Goal: Information Seeking & Learning: Check status

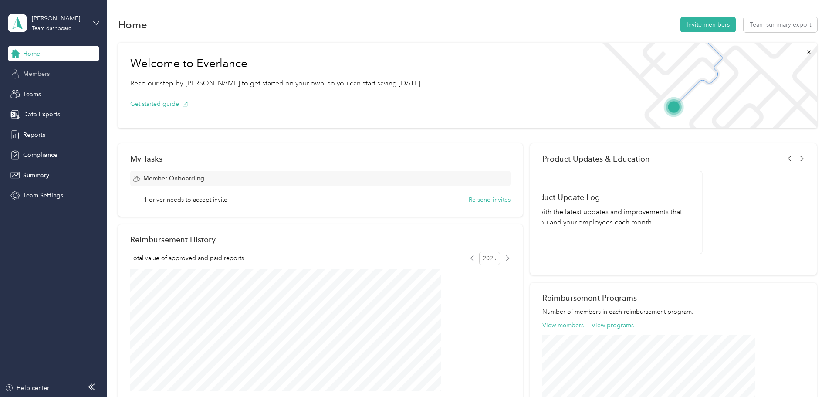
click at [43, 79] on div "Members" at bounding box center [53, 74] width 91 height 16
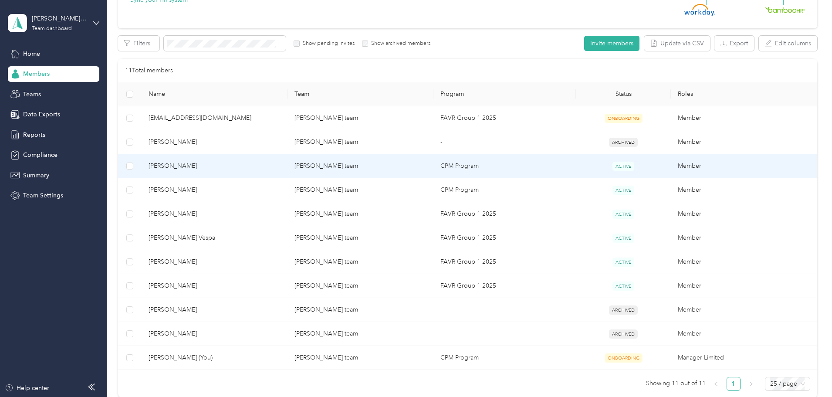
scroll to position [131, 0]
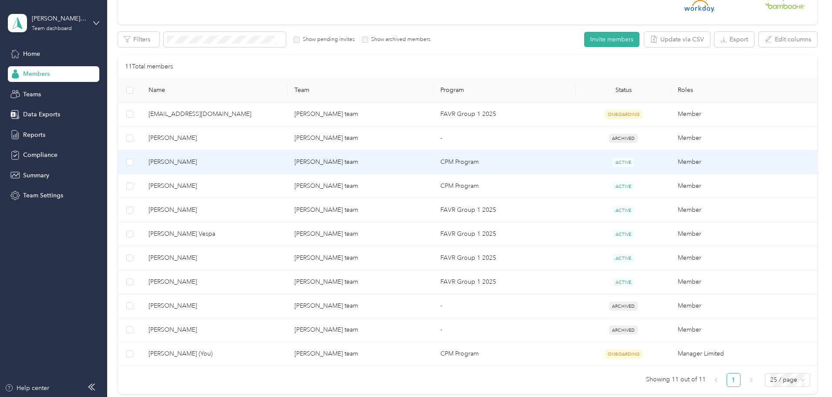
click at [247, 164] on span "[PERSON_NAME]" at bounding box center [215, 162] width 132 height 10
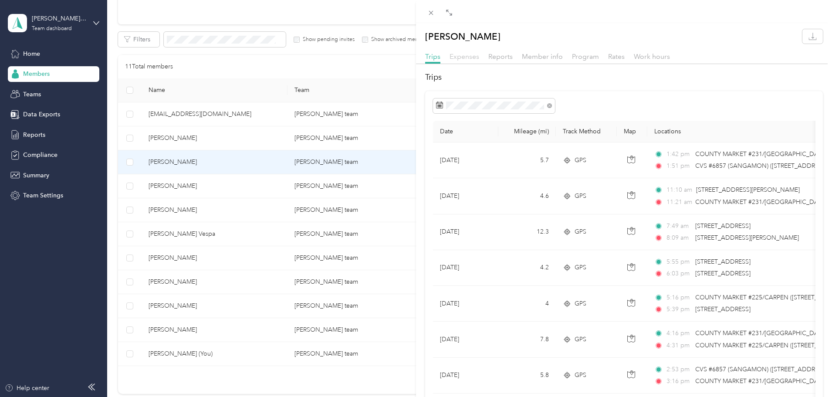
click at [470, 58] on span "Expenses" at bounding box center [465, 56] width 30 height 8
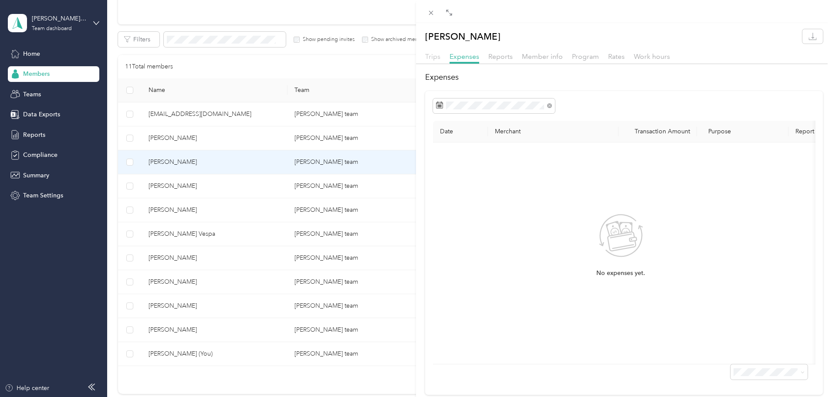
click at [436, 57] on span "Trips" at bounding box center [432, 56] width 15 height 8
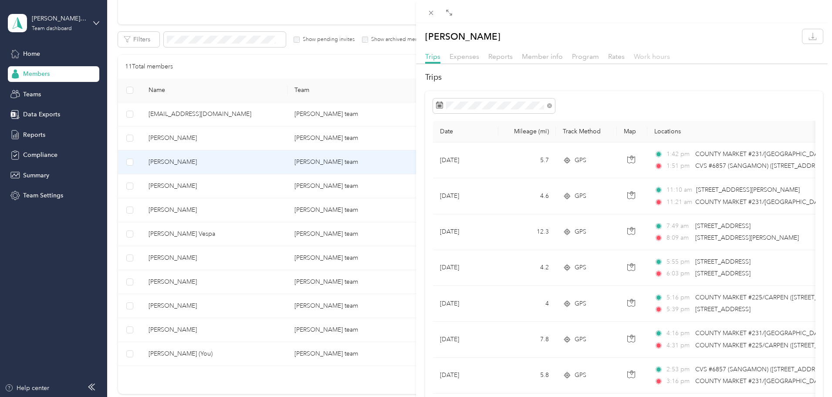
click at [644, 58] on span "Work hours" at bounding box center [652, 56] width 36 height 8
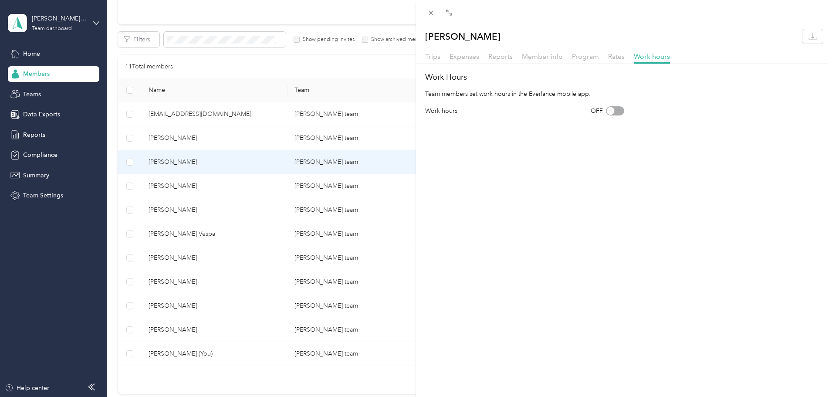
click at [608, 111] on div "OFF" at bounding box center [608, 110] width 34 height 9
click at [616, 53] on span "Rates" at bounding box center [616, 56] width 17 height 8
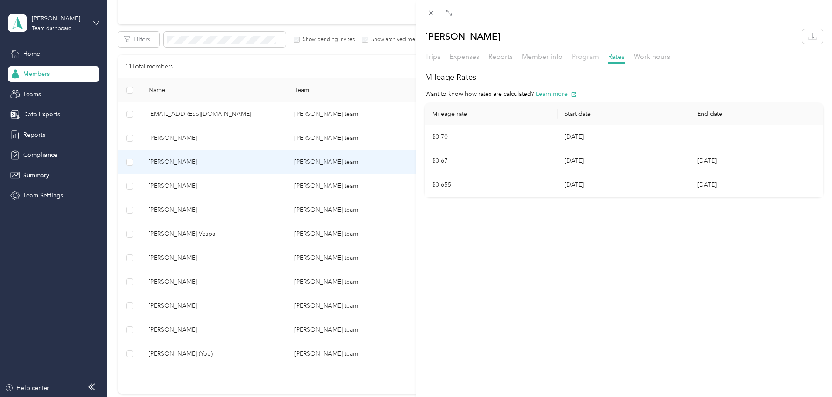
click at [580, 58] on span "Program" at bounding box center [585, 56] width 27 height 8
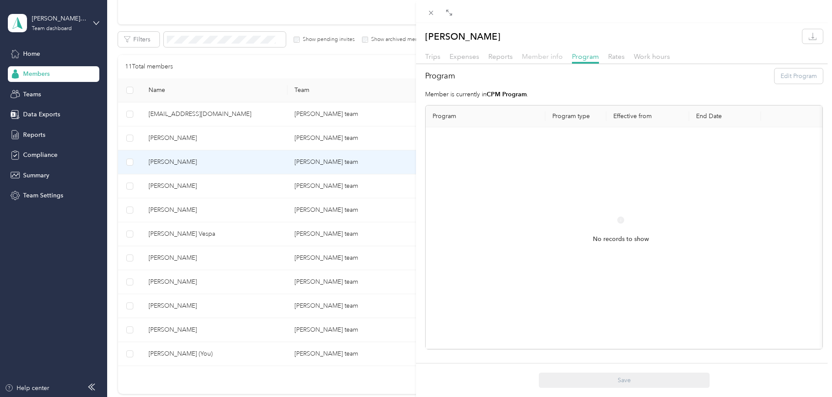
click at [546, 60] on span "Member info" at bounding box center [542, 56] width 41 height 8
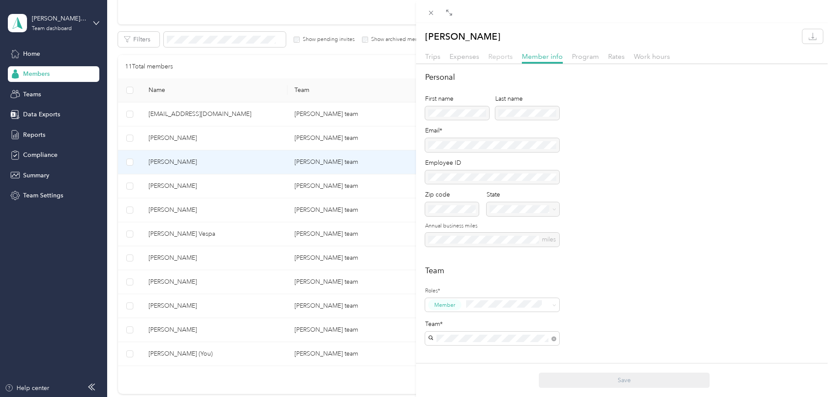
click at [497, 59] on span "Reports" at bounding box center [500, 56] width 24 height 8
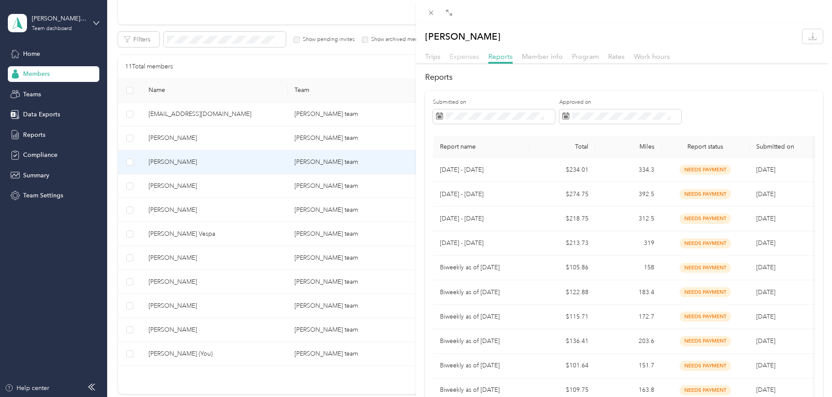
click at [473, 60] on span "Expenses" at bounding box center [465, 56] width 30 height 8
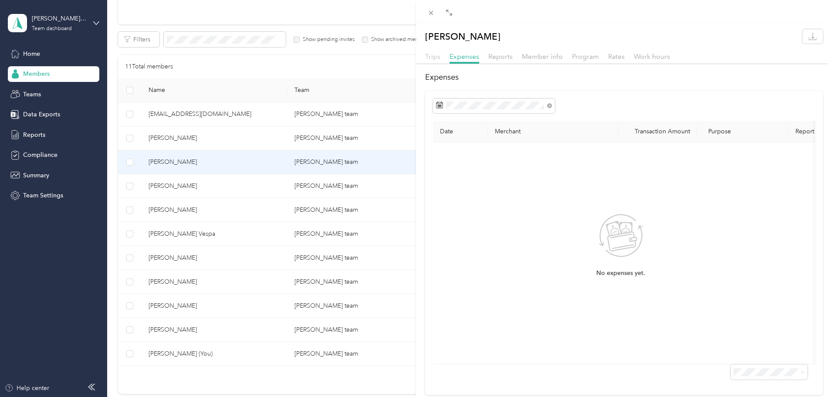
click at [437, 60] on span "Trips" at bounding box center [432, 56] width 15 height 8
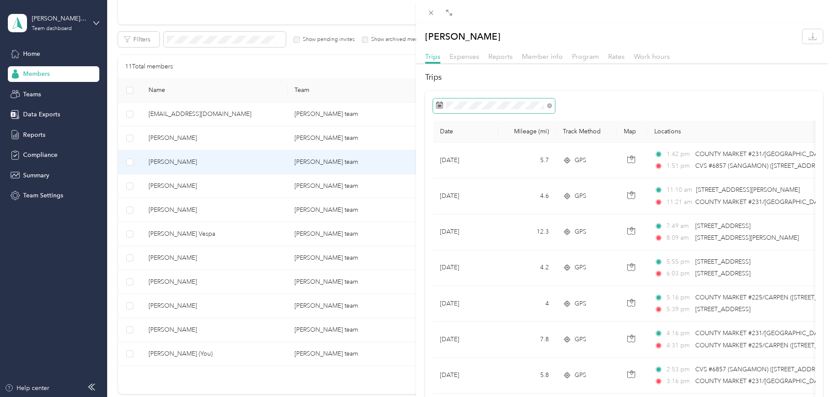
click at [547, 107] on span at bounding box center [549, 104] width 5 height 7
click at [551, 105] on icon at bounding box center [549, 105] width 5 height 5
click at [449, 158] on icon at bounding box center [448, 156] width 4 height 8
click at [456, 242] on div "25" at bounding box center [455, 240] width 11 height 11
click at [509, 152] on icon at bounding box center [508, 155] width 9 height 9
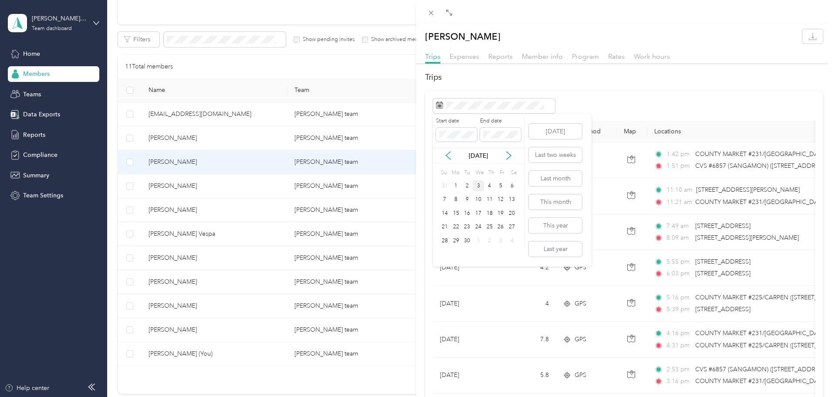
click at [477, 188] on div "3" at bounding box center [478, 185] width 11 height 11
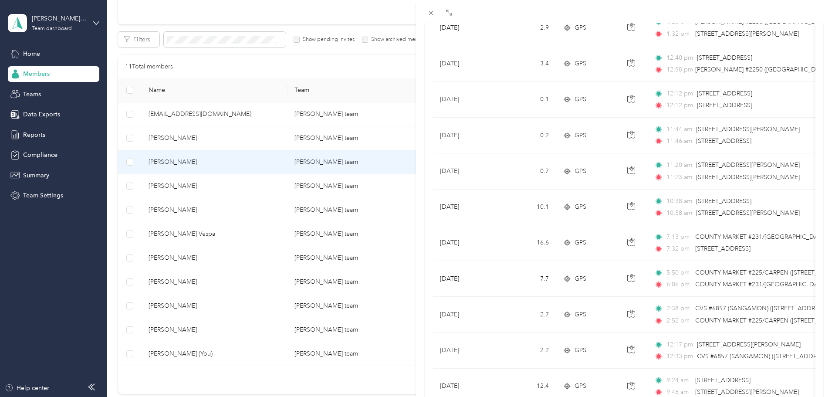
scroll to position [454, 0]
